Goal: Check status: Check status

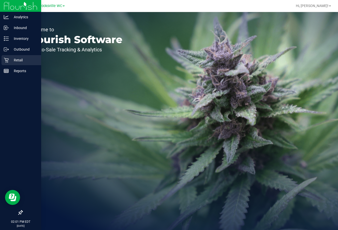
click at [26, 58] on p "Retail" at bounding box center [24, 60] width 30 height 6
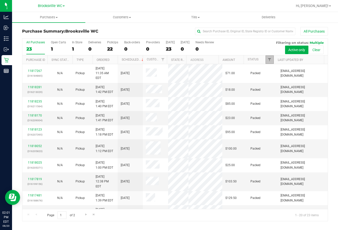
click at [269, 60] on span "Filter" at bounding box center [269, 60] width 4 height 4
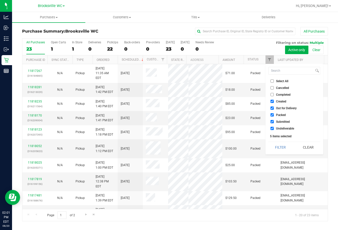
click at [276, 102] on span "Created" at bounding box center [281, 101] width 10 height 3
click at [274, 102] on input "Created" at bounding box center [271, 101] width 3 height 3
checkbox input "false"
click at [281, 109] on span "Out for Delivery" at bounding box center [286, 108] width 21 height 3
click at [274, 109] on input "Out for Delivery" at bounding box center [271, 108] width 3 height 3
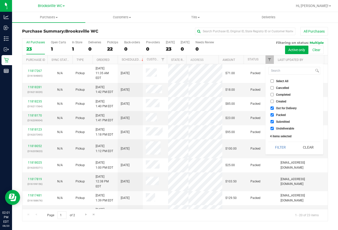
checkbox input "false"
click at [281, 115] on span "Packed" at bounding box center [281, 115] width 10 height 3
click at [274, 115] on input "Packed" at bounding box center [271, 114] width 3 height 3
checkbox input "false"
drag, startPoint x: 283, startPoint y: 129, endPoint x: 280, endPoint y: 145, distance: 15.8
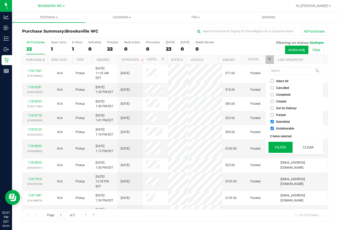
click at [283, 129] on span "Undeliverable" at bounding box center [285, 128] width 18 height 3
click at [274, 129] on input "Undeliverable" at bounding box center [271, 128] width 3 height 3
checkbox input "false"
click at [280, 151] on button "Filter" at bounding box center [280, 147] width 24 height 11
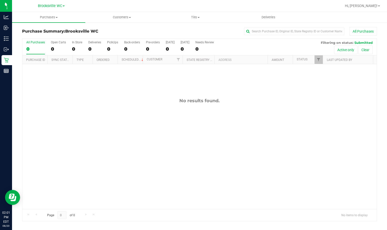
click at [61, 85] on div "No results found." at bounding box center [199, 153] width 354 height 179
click at [54, 144] on div "All Purchases 0 Open Carts 0 In Store 0 Deliveries 0 PickUps 0 Back-orders 0 Pr…" at bounding box center [199, 129] width 355 height 183
drag, startPoint x: 51, startPoint y: 105, endPoint x: 88, endPoint y: 39, distance: 74.8
click at [52, 104] on div "No results found." at bounding box center [199, 153] width 354 height 179
drag, startPoint x: 48, startPoint y: 88, endPoint x: 59, endPoint y: 55, distance: 34.5
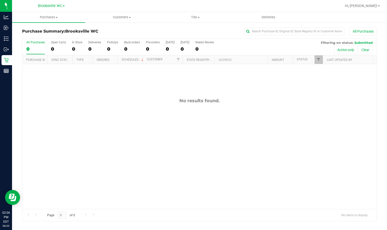
click at [48, 88] on div "No results found." at bounding box center [199, 153] width 354 height 179
click at [69, 138] on div "No results found." at bounding box center [199, 153] width 354 height 179
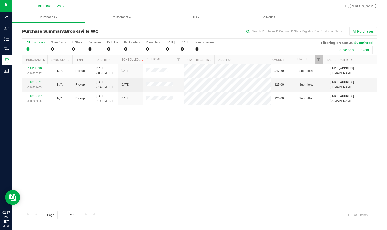
click at [65, 176] on div "11818530 (316220397) N/A Pickup 8/20/2025 2:08 PM EDT 8/20/2025 $47.50 Submitte…" at bounding box center [199, 136] width 354 height 145
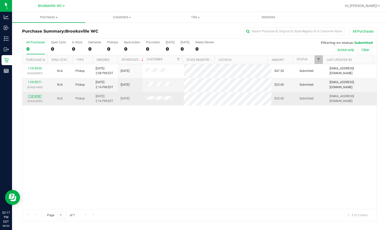
click at [37, 98] on link "11818587" at bounding box center [35, 97] width 14 height 4
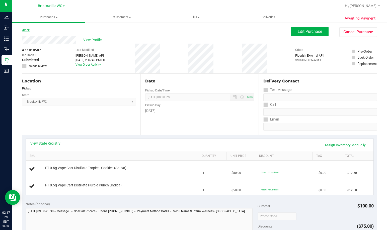
click at [24, 31] on link "Back" at bounding box center [26, 30] width 8 height 4
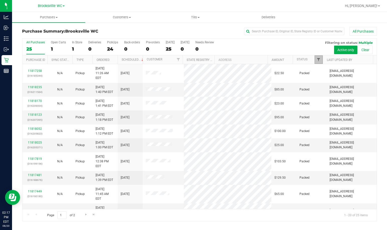
click at [319, 60] on span "Filter" at bounding box center [319, 60] width 4 height 4
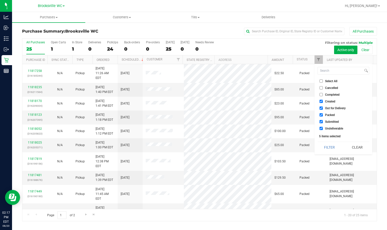
click at [330, 102] on span "Created" at bounding box center [330, 101] width 10 height 3
click at [323, 102] on input "Created" at bounding box center [321, 101] width 3 height 3
checkbox input "false"
click at [330, 108] on span "Out for Delivery" at bounding box center [335, 108] width 21 height 3
click at [323, 108] on input "Out for Delivery" at bounding box center [321, 108] width 3 height 3
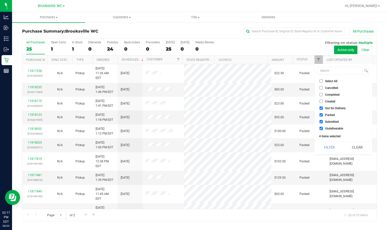
checkbox input "false"
click at [329, 114] on span "Packed" at bounding box center [330, 115] width 10 height 3
click at [323, 114] on input "Packed" at bounding box center [321, 114] width 3 height 3
checkbox input "false"
click at [328, 128] on span "Undeliverable" at bounding box center [334, 128] width 18 height 3
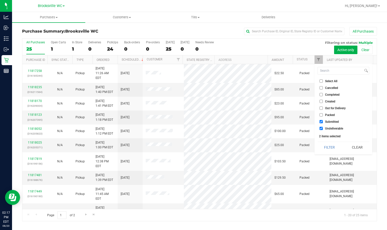
click at [323, 128] on input "Undeliverable" at bounding box center [321, 128] width 3 height 3
checkbox input "false"
click at [330, 149] on button "Filter" at bounding box center [330, 147] width 24 height 11
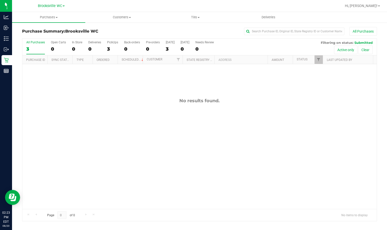
click at [76, 126] on div "No results found." at bounding box center [199, 153] width 354 height 179
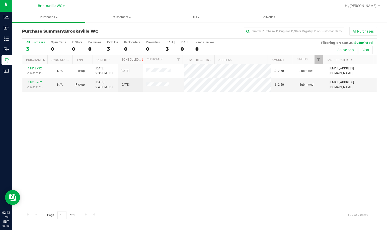
drag, startPoint x: 45, startPoint y: 143, endPoint x: 45, endPoint y: 146, distance: 2.8
click at [45, 143] on div "11818732 (316226343) N/A Pickup 8/20/2025 2:36 PM EDT 8/20/2025 $12.50 Submitte…" at bounding box center [199, 136] width 354 height 145
click at [36, 82] on link "11818762" at bounding box center [35, 83] width 14 height 4
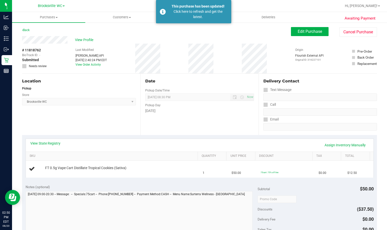
click at [56, 120] on div "Location Pickup Store Brooksville WC Select Store Bonita Springs WC Boynton Bea…" at bounding box center [81, 104] width 118 height 61
click at [28, 31] on link "Back" at bounding box center [26, 30] width 8 height 4
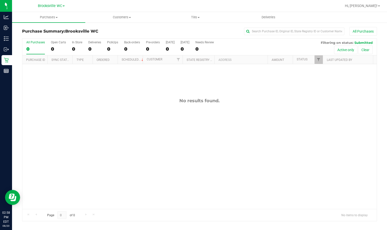
click at [80, 127] on div "No results found." at bounding box center [199, 153] width 354 height 179
drag, startPoint x: 368, startPoint y: 5, endPoint x: 368, endPoint y: 9, distance: 4.0
click at [338, 5] on span "Hi, Gabriel!" at bounding box center [361, 6] width 33 height 4
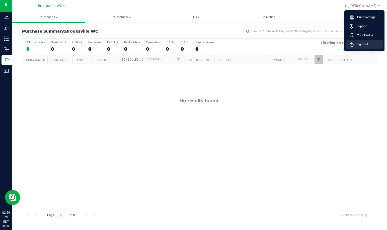
click at [338, 43] on span "Sign Out" at bounding box center [361, 44] width 15 height 5
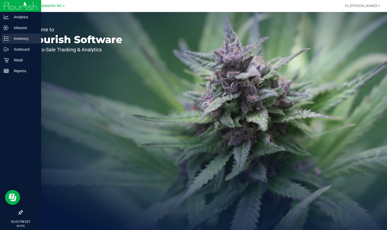
click at [23, 39] on p "Inventory" at bounding box center [24, 39] width 30 height 6
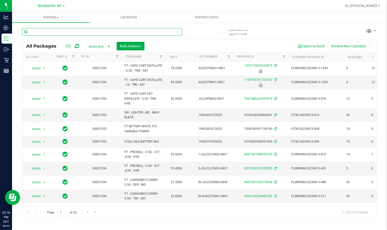
click at [74, 31] on input "text" at bounding box center [102, 32] width 160 height 8
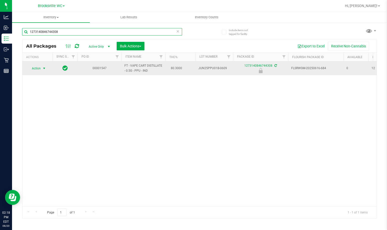
type input "1273140846744308"
click at [42, 69] on span "select" at bounding box center [44, 68] width 6 height 7
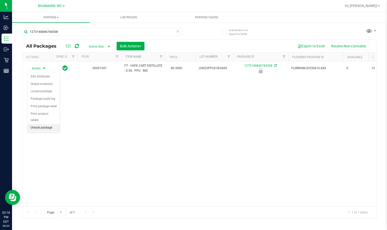
click at [50, 124] on li "Unlock package" at bounding box center [44, 128] width 32 height 8
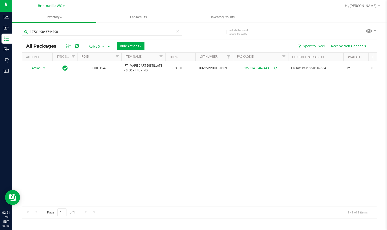
click at [60, 127] on div "Action Action Adjust qty Create package Edit attributes Global inventory Locate…" at bounding box center [199, 133] width 354 height 145
click at [178, 32] on icon at bounding box center [178, 31] width 4 height 6
